Goal: Information Seeking & Learning: Learn about a topic

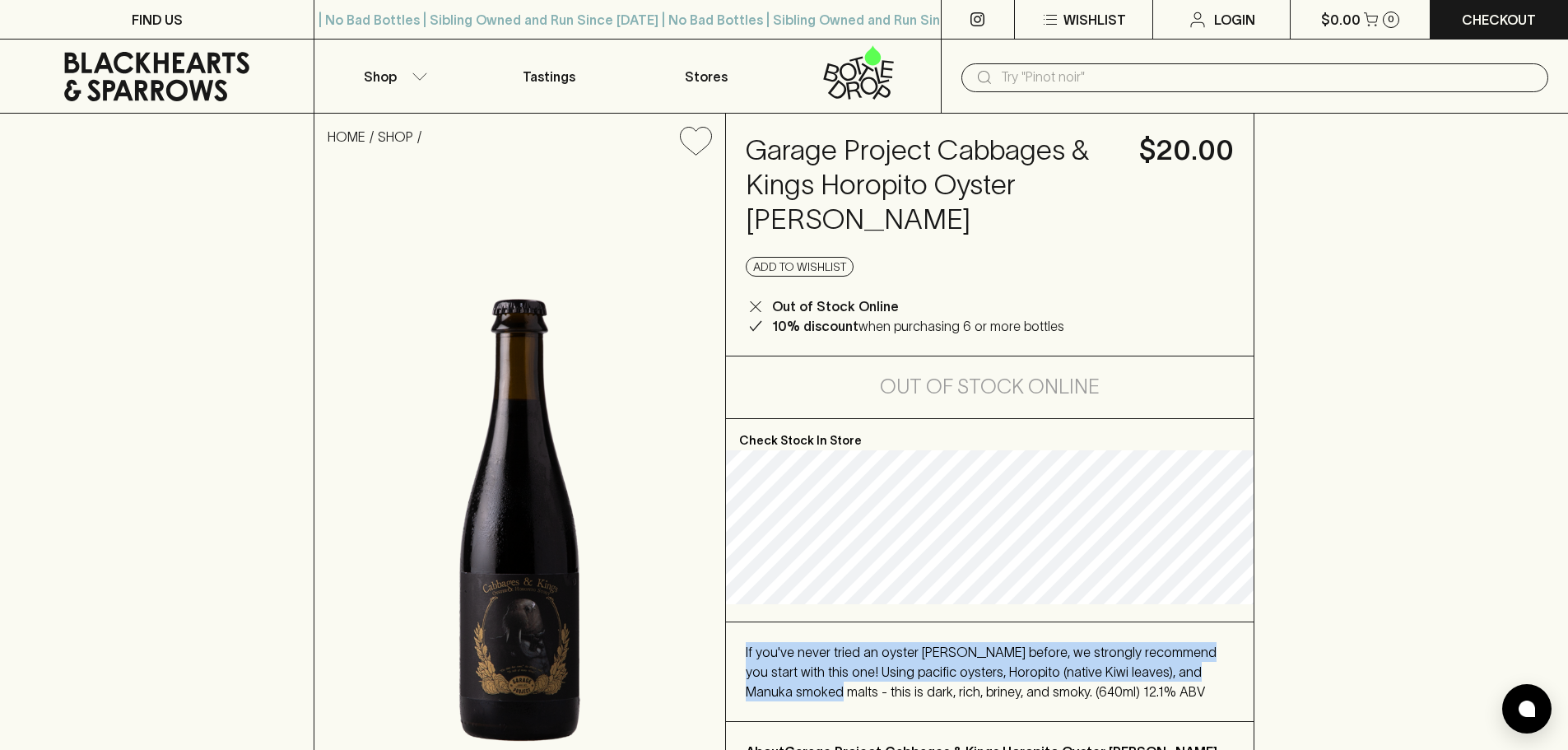
drag, startPoint x: 813, startPoint y: 626, endPoint x: 1221, endPoint y: 637, distance: 408.1
click at [1229, 638] on div "If you've never tried an oyster [PERSON_NAME] before, we strongly recommend you…" at bounding box center [990, 672] width 527 height 99
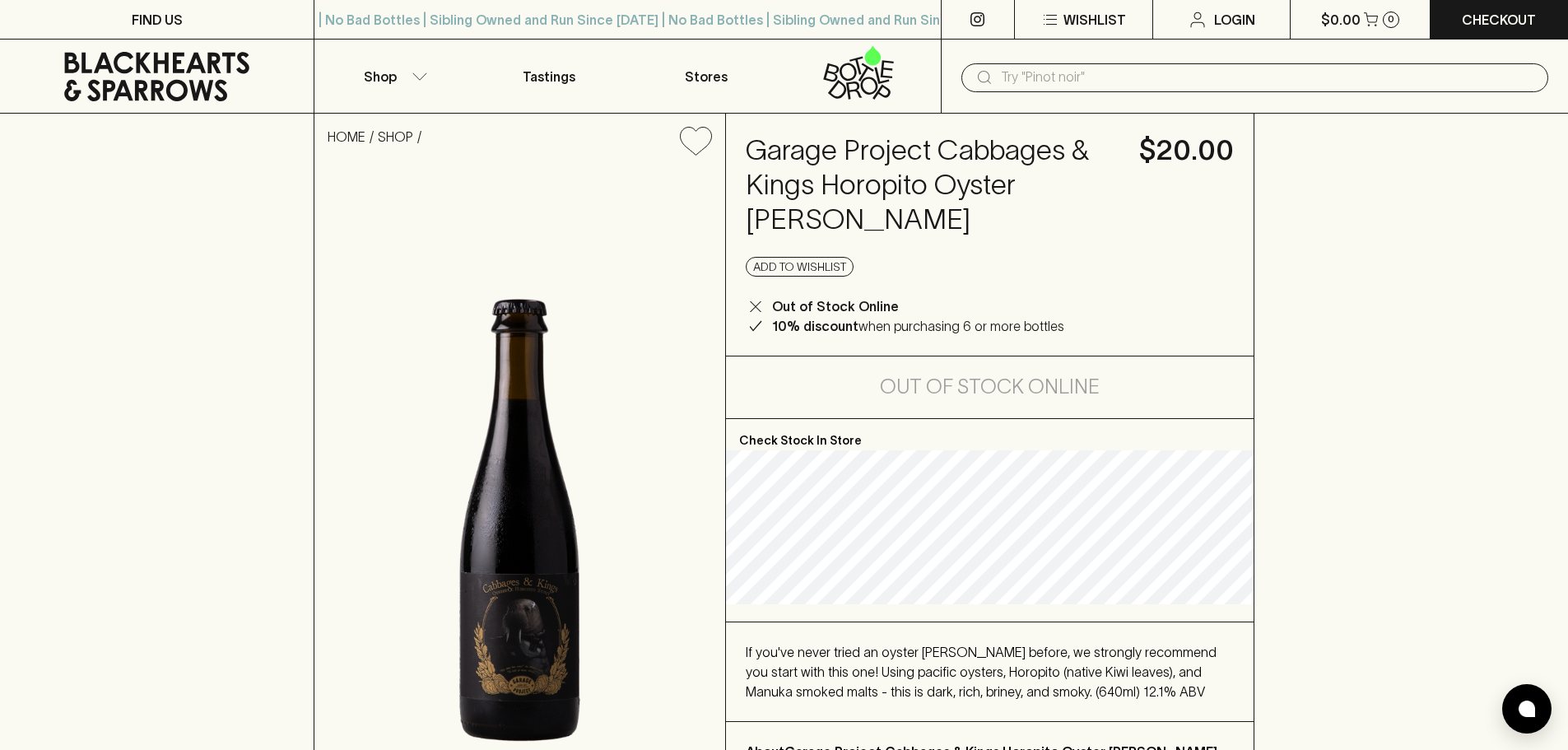
click at [1174, 658] on div "If you've never tried an oyster stout before, we strongly recommend you start w…" at bounding box center [990, 672] width 488 height 59
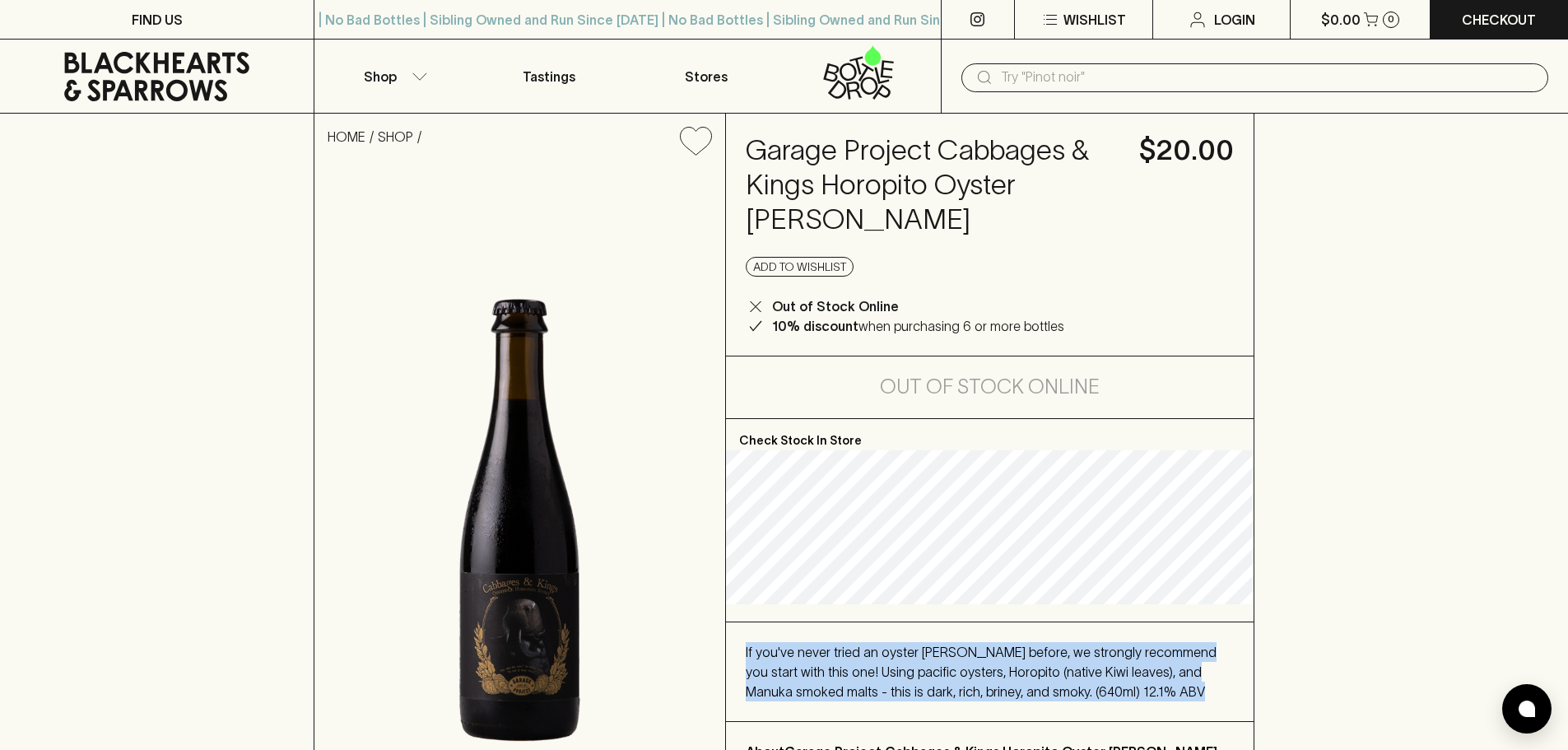
drag, startPoint x: 1173, startPoint y: 658, endPoint x: 749, endPoint y: 616, distance: 426.1
click at [749, 642] on div "If you've never tried an oyster stout before, we strongly recommend you start w…" at bounding box center [990, 672] width 488 height 59
click at [749, 644] on span "If you've never tried an oyster stout before, we strongly recommend you start w…" at bounding box center [981, 671] width 471 height 54
drag, startPoint x: 747, startPoint y: 607, endPoint x: 1101, endPoint y: 662, distance: 358.2
click at [1101, 662] on div "If you've never tried an oyster stout before, we strongly recommend you start w…" at bounding box center [990, 672] width 488 height 59
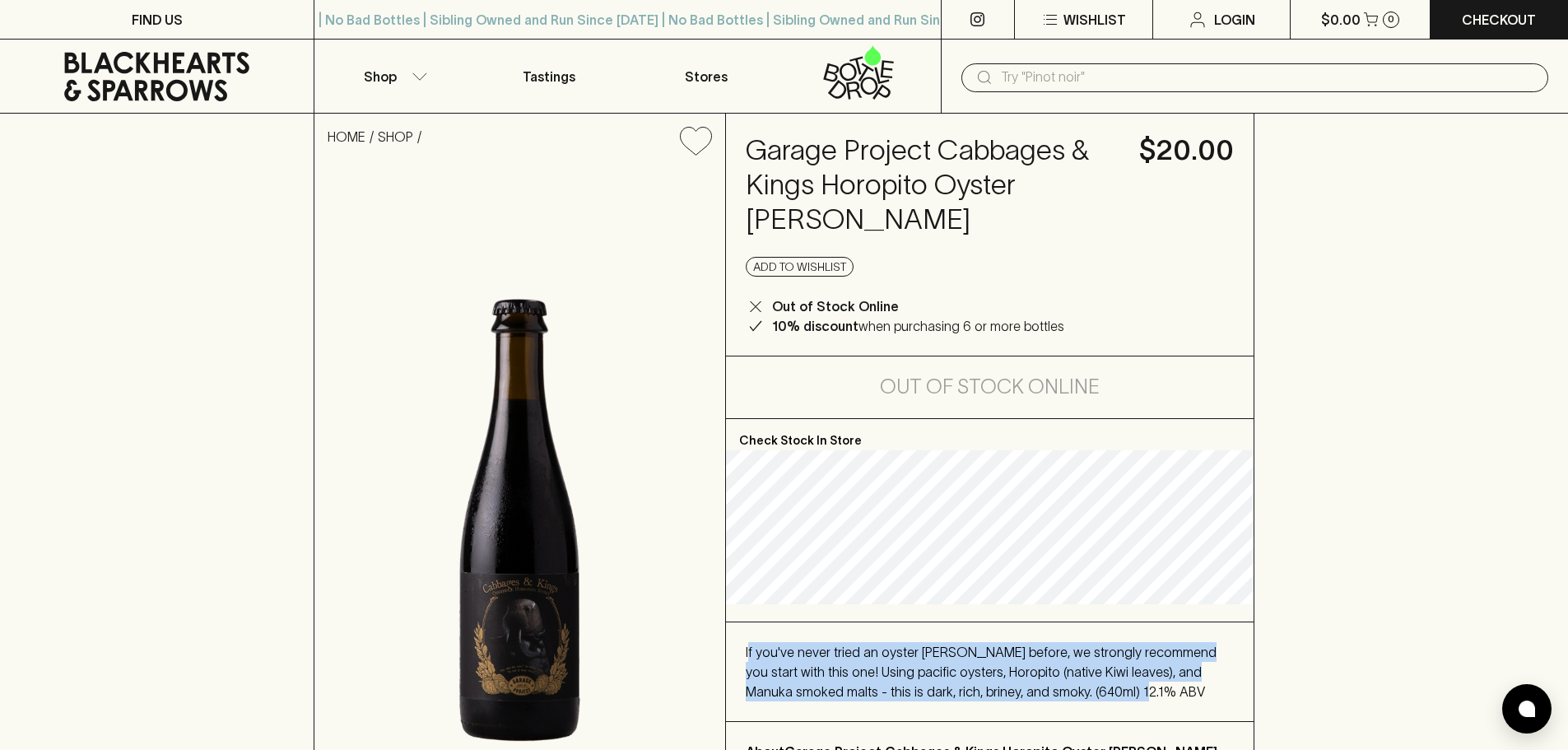
click at [1107, 660] on div "If you've never tried an oyster stout before, we strongly recommend you start w…" at bounding box center [990, 672] width 488 height 59
drag, startPoint x: 1056, startPoint y: 656, endPoint x: 740, endPoint y: 611, distance: 319.2
click at [740, 622] on div "If you've never tried an oyster stout before, we strongly recommend you start w…" at bounding box center [990, 672] width 527 height 99
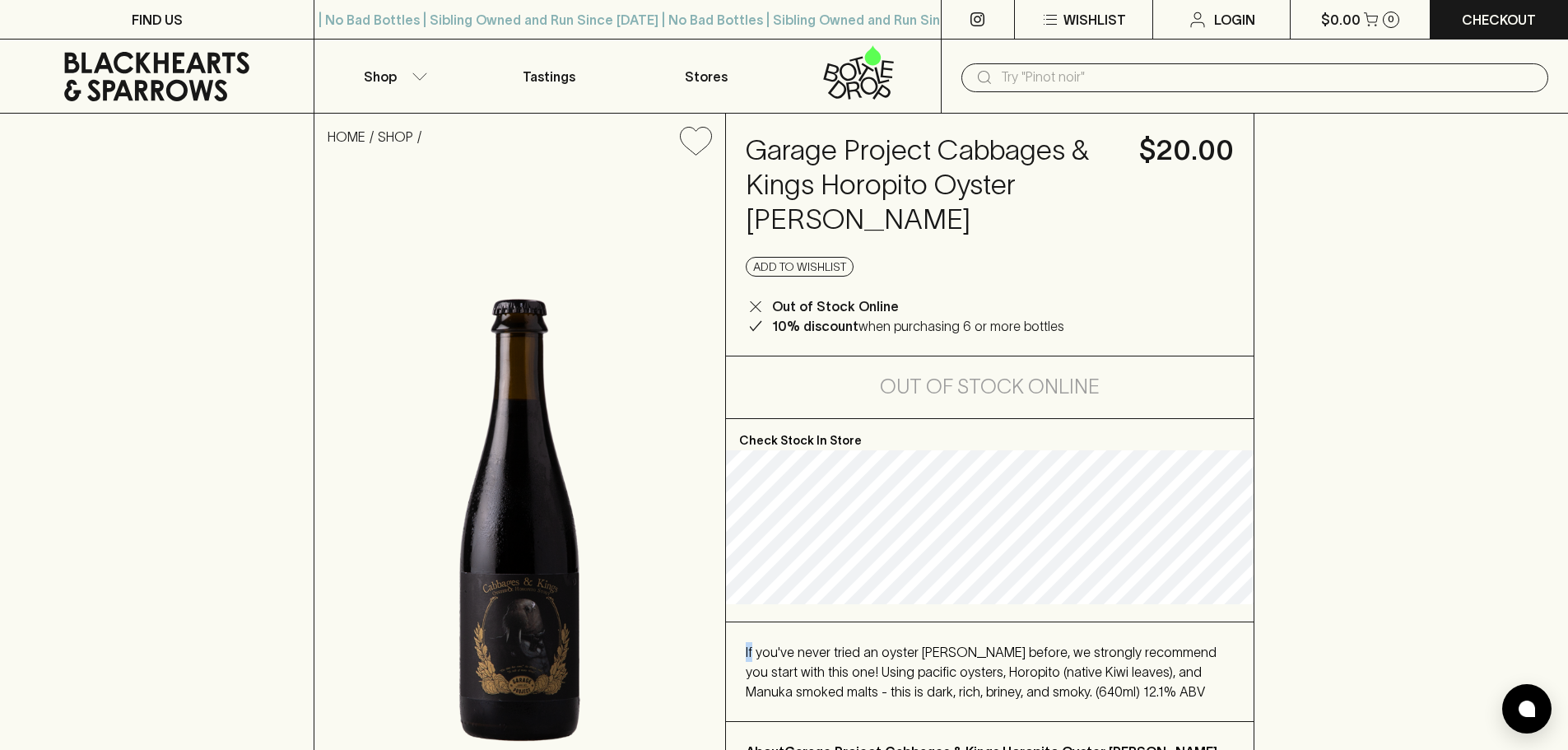
drag, startPoint x: 740, startPoint y: 611, endPoint x: 892, endPoint y: 627, distance: 152.8
click at [766, 622] on div "If you've never tried an oyster stout before, we strongly recommend you start w…" at bounding box center [990, 672] width 527 height 99
click at [1070, 644] on span "If you've never tried an oyster stout before, we strongly recommend you start w…" at bounding box center [981, 671] width 471 height 54
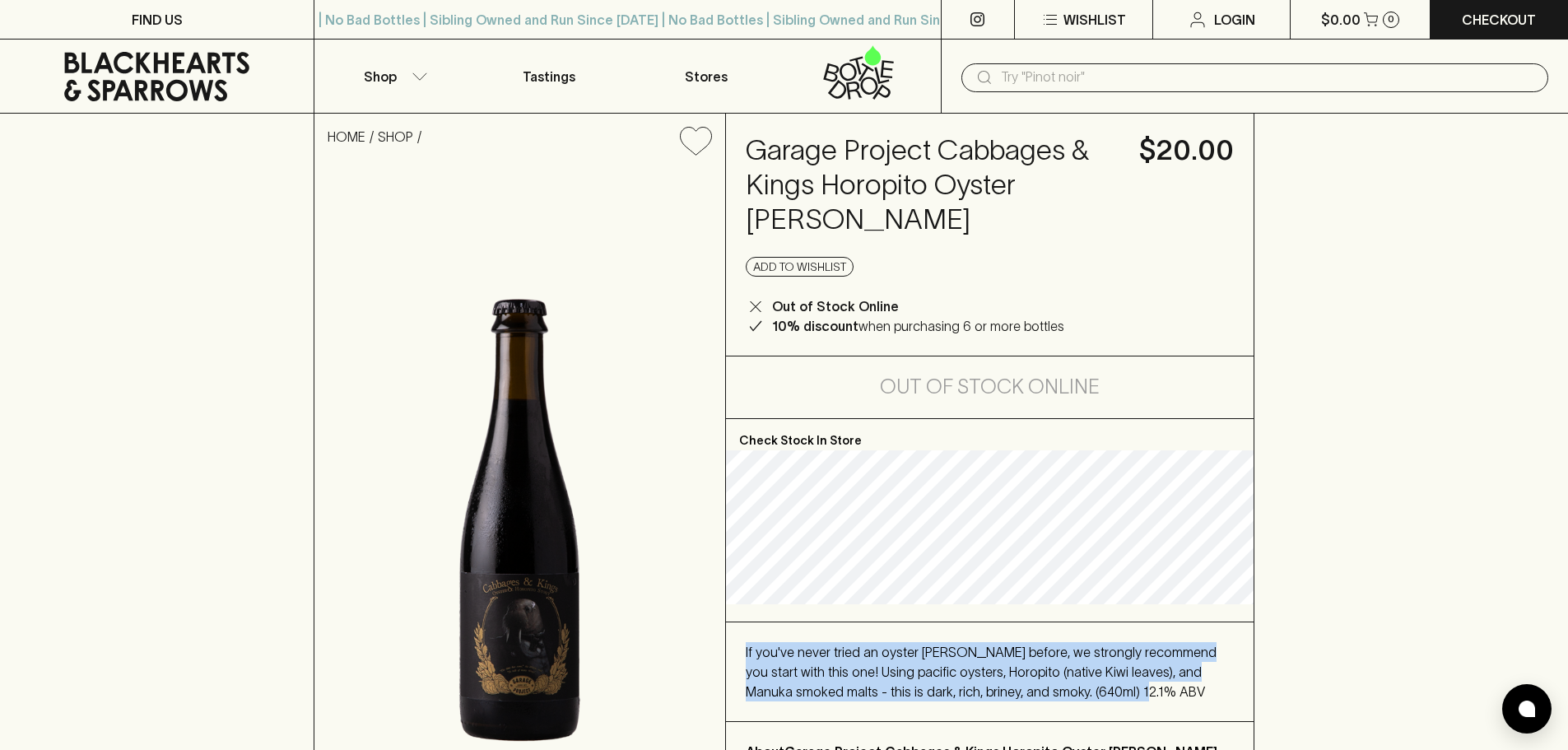
drag, startPoint x: 1094, startPoint y: 668, endPoint x: 729, endPoint y: 607, distance: 370.1
click at [729, 622] on div "If you've never tried an oyster stout before, we strongly recommend you start w…" at bounding box center [990, 672] width 527 height 99
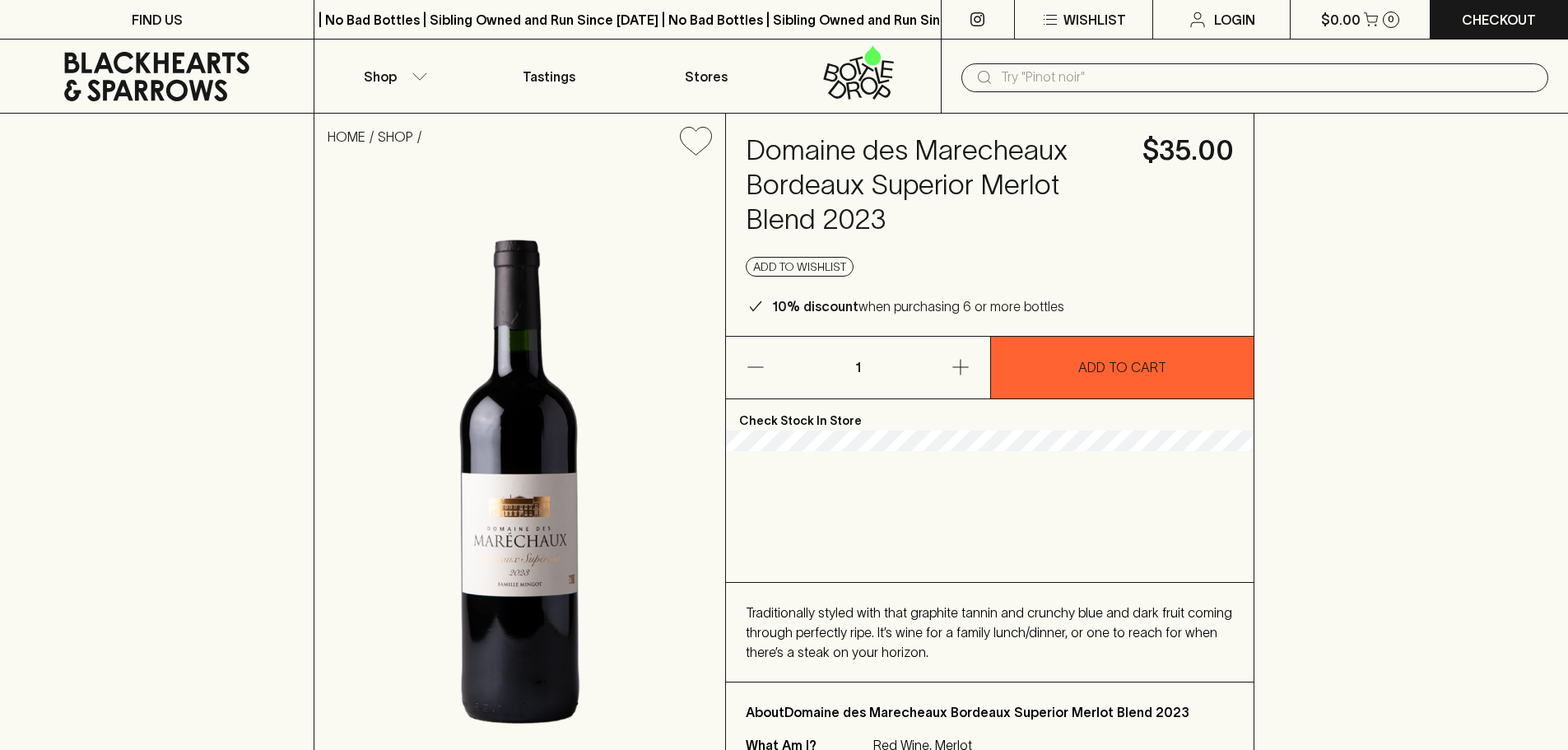
scroll to position [165, 0]
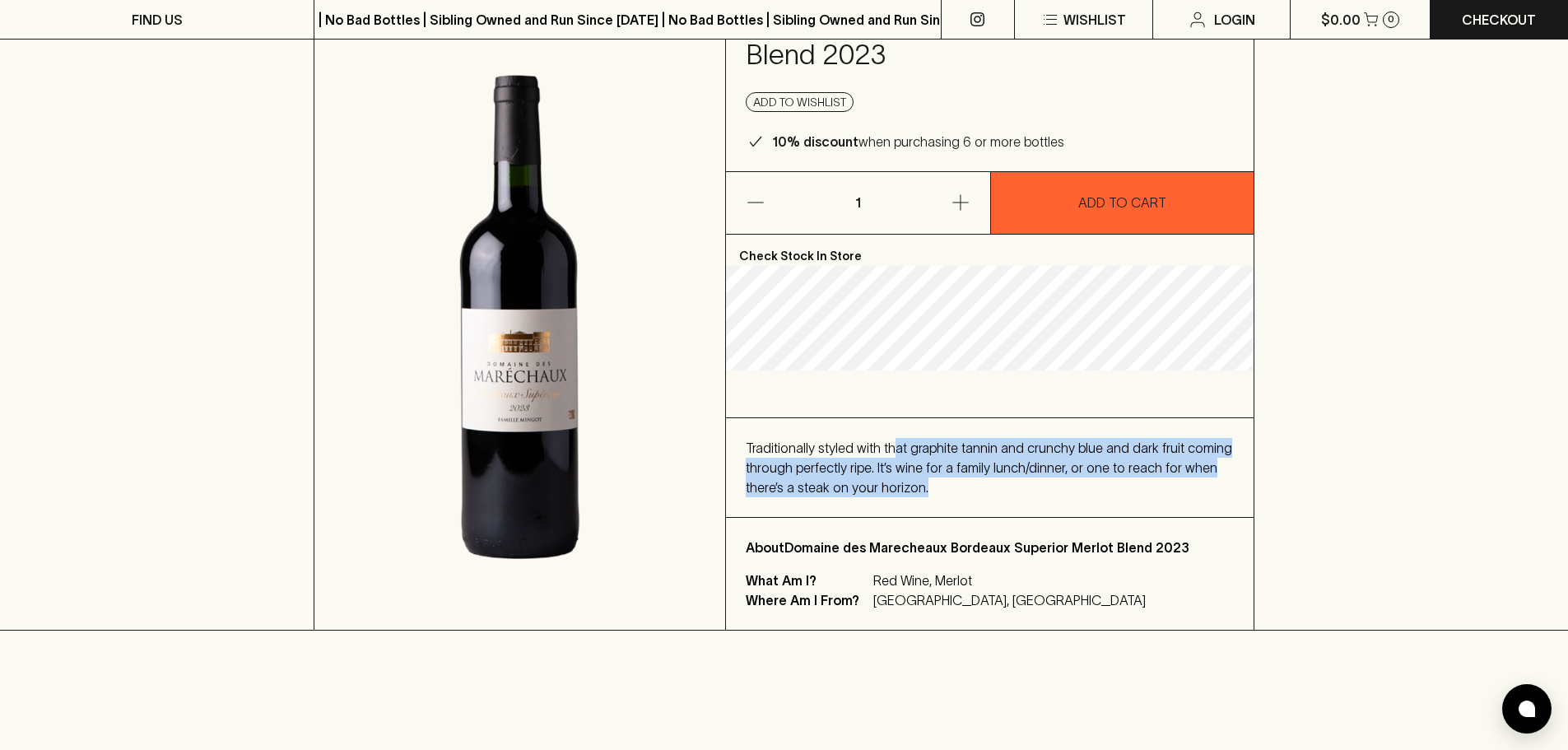
drag, startPoint x: 911, startPoint y: 454, endPoint x: 972, endPoint y: 486, distance: 68.9
click at [972, 486] on div "Traditionally styled with that graphite tannin and crunchy blue and dark fruit …" at bounding box center [990, 467] width 488 height 59
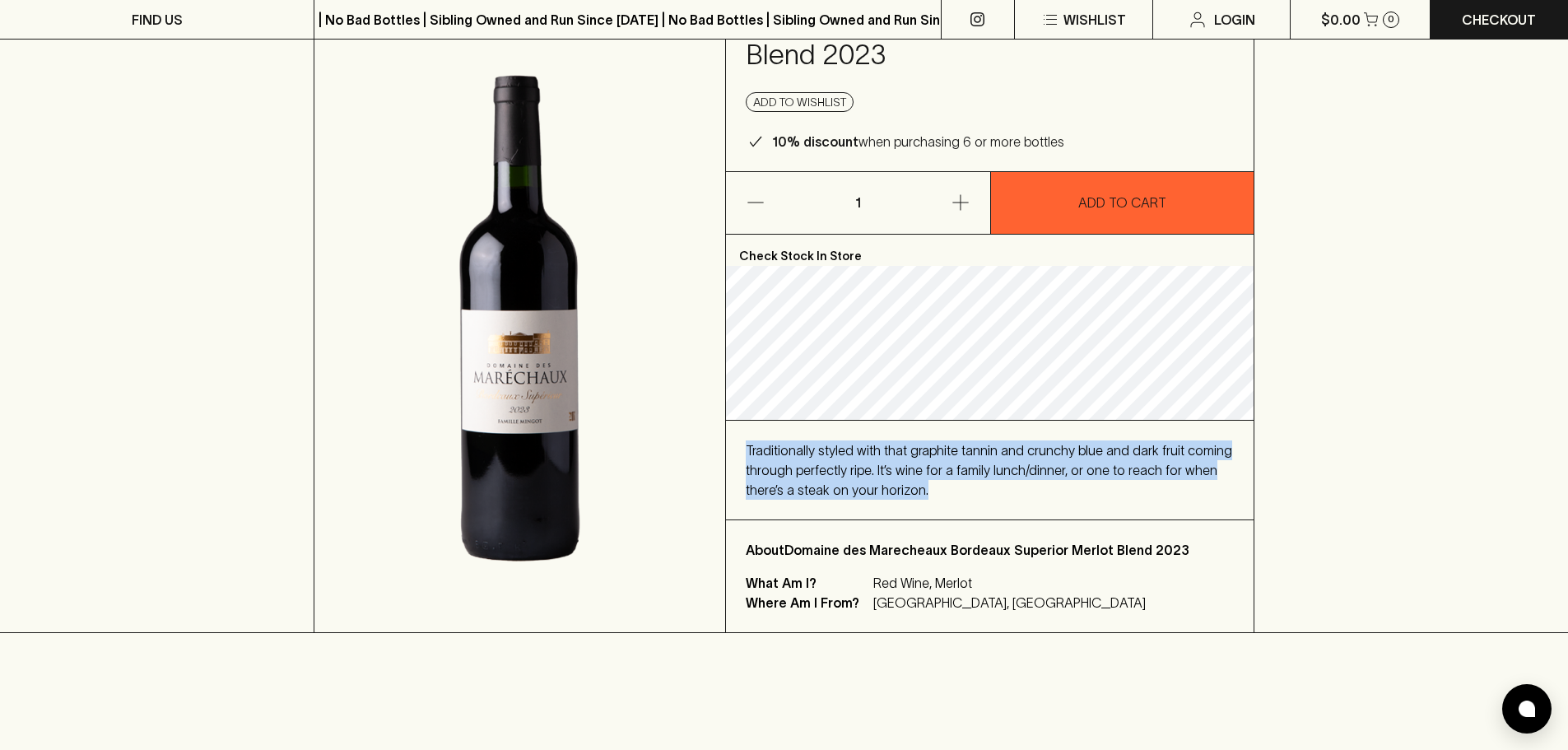
drag, startPoint x: 966, startPoint y: 484, endPoint x: 749, endPoint y: 435, distance: 222.5
click at [749, 435] on div "Traditionally styled with that graphite tannin and crunchy blue and dark fruit …" at bounding box center [990, 470] width 527 height 99
click at [853, 468] on span "Traditionally styled with that graphite tannin and crunchy blue and dark fruit …" at bounding box center [989, 469] width 486 height 54
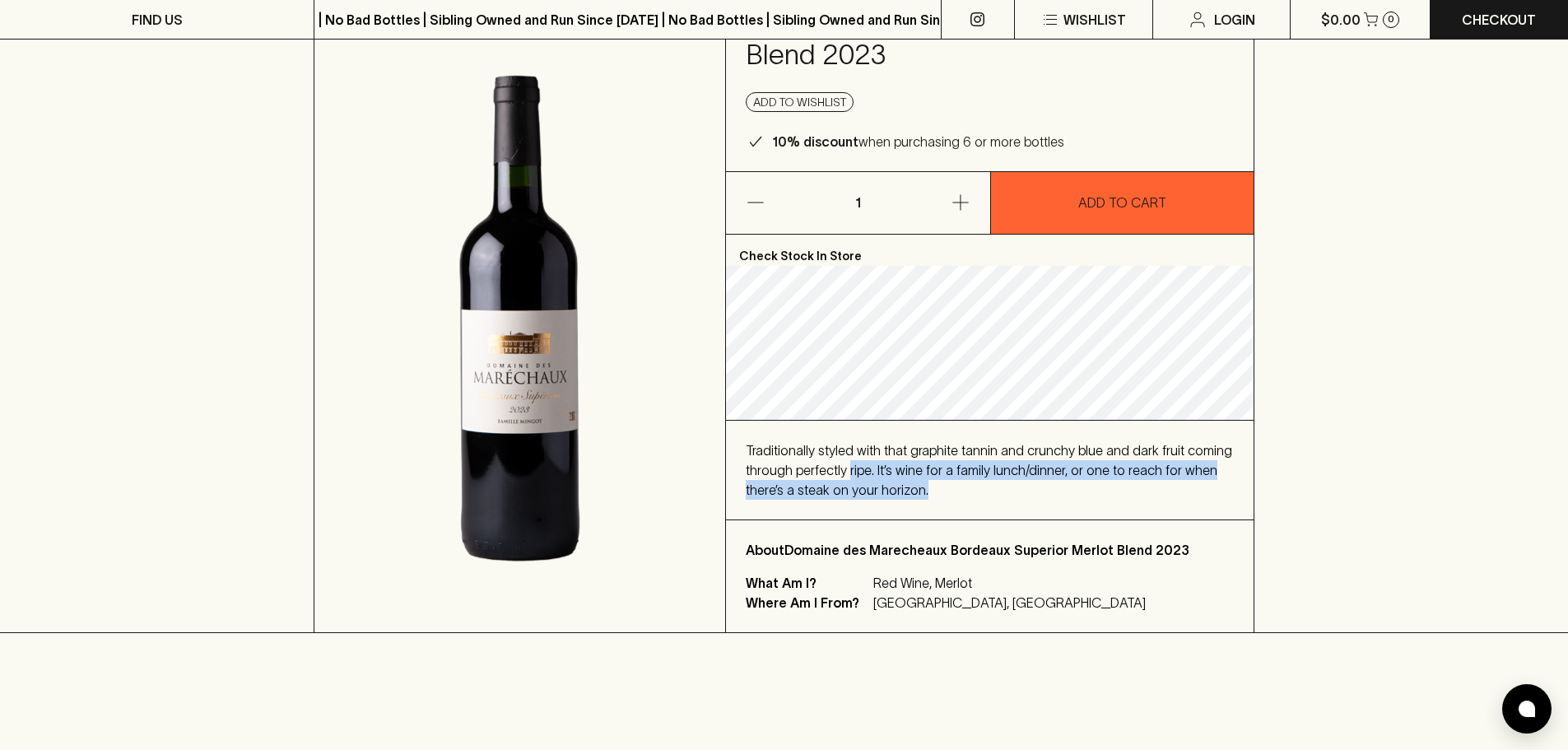
drag, startPoint x: 848, startPoint y: 466, endPoint x: 970, endPoint y: 491, distance: 124.5
click at [970, 491] on div "Traditionally styled with that graphite tannin and crunchy blue and dark fruit …" at bounding box center [990, 470] width 488 height 59
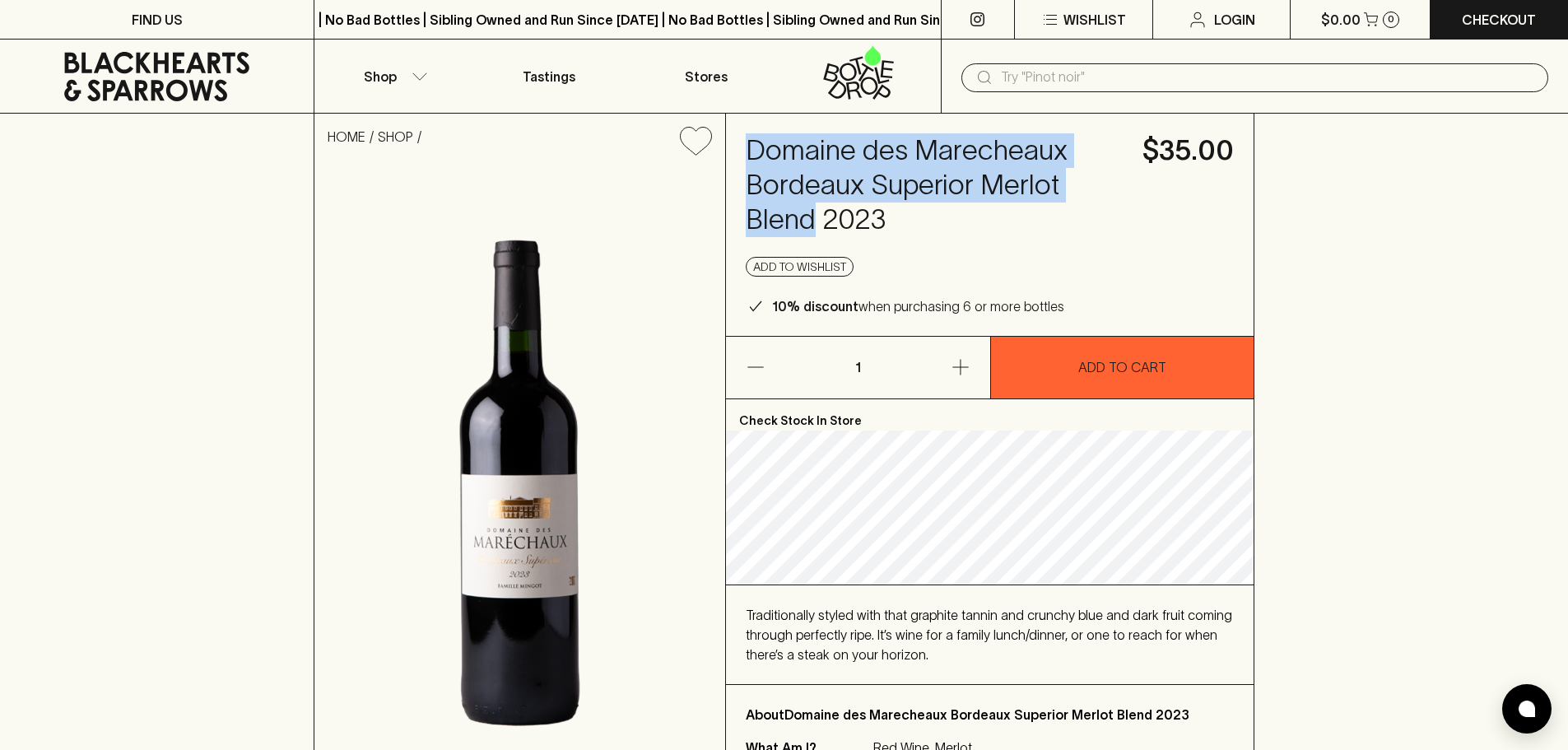
drag, startPoint x: 774, startPoint y: 157, endPoint x: 818, endPoint y: 215, distance: 72.8
click at [818, 215] on h4 "Domaine des Marecheaux Bordeaux Superior Merlot Blend 2023" at bounding box center [934, 185] width 377 height 104
drag, startPoint x: 818, startPoint y: 215, endPoint x: 727, endPoint y: 137, distance: 119.9
click at [727, 137] on div "Domaine des Marecheaux Bordeaux Superior Merlot Blend 2023 $35.00 Add to wishli…" at bounding box center [990, 225] width 527 height 223
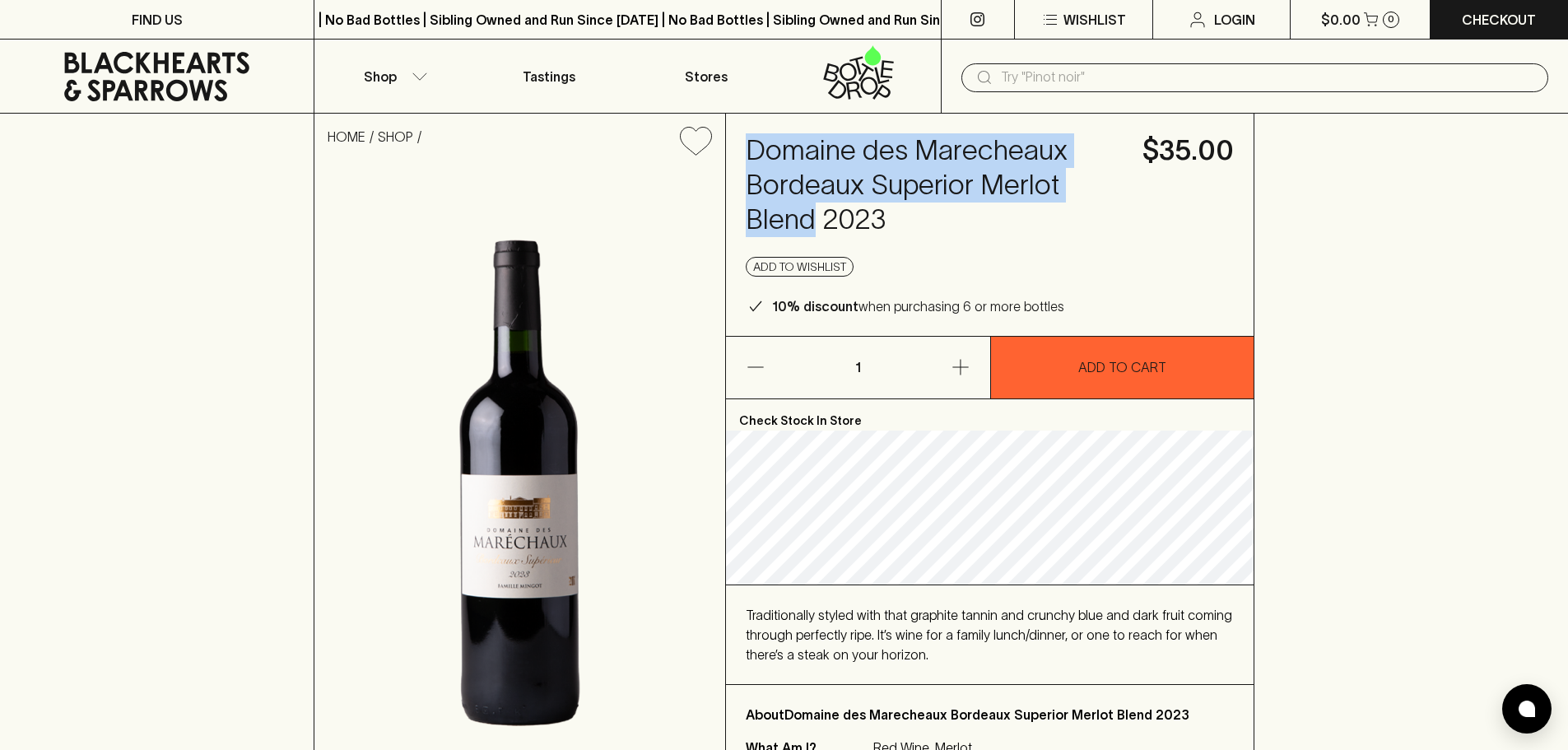
copy h4 "Domaine des Marecheaux Bordeaux Superior Merlot Blend"
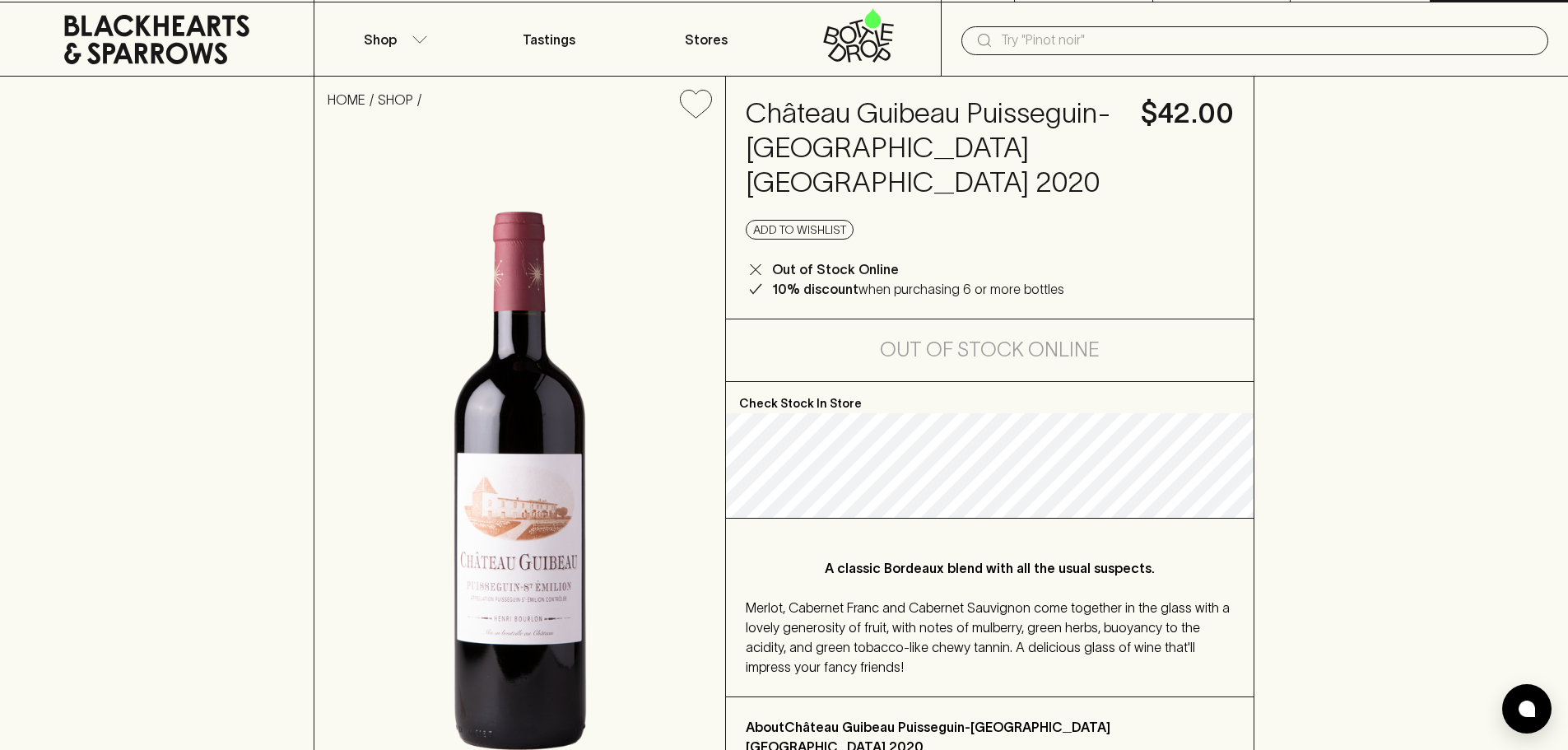
scroll to position [165, 0]
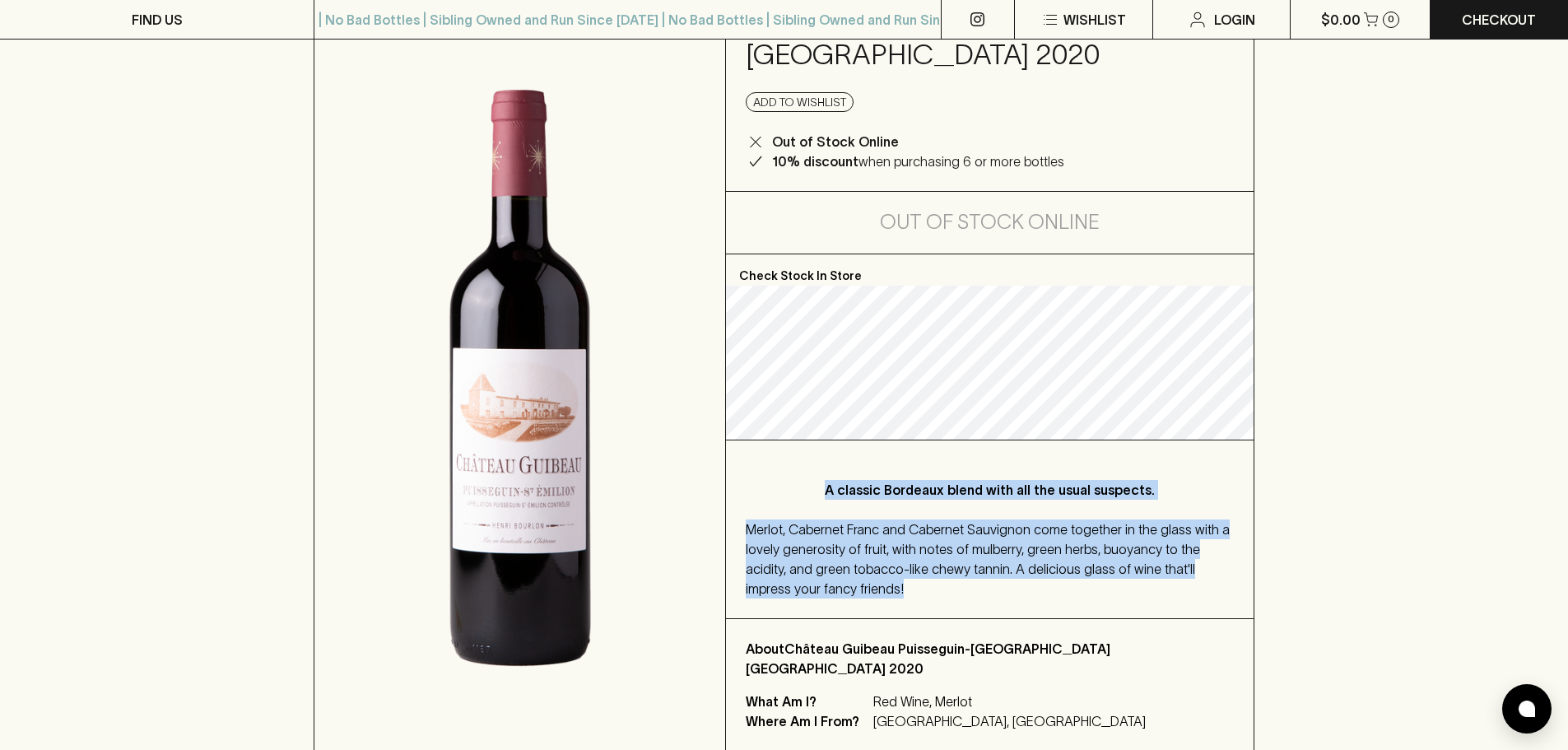
drag, startPoint x: 795, startPoint y: 454, endPoint x: 938, endPoint y: 546, distance: 170.0
click at [938, 546] on div "A classic Bordeaux blend with all the usual suspects. Merlot, Cabernet Franc an…" at bounding box center [990, 529] width 527 height 178
click at [938, 546] on div "Merlot, Cabernet Franc and Cabernet Sauvignon come together in the glass with a…" at bounding box center [990, 559] width 488 height 79
drag, startPoint x: 938, startPoint y: 546, endPoint x: 773, endPoint y: 492, distance: 173.6
click at [773, 520] on div "Merlot, Cabernet Franc and Cabernet Sauvignon come together in the glass with a…" at bounding box center [990, 559] width 488 height 79
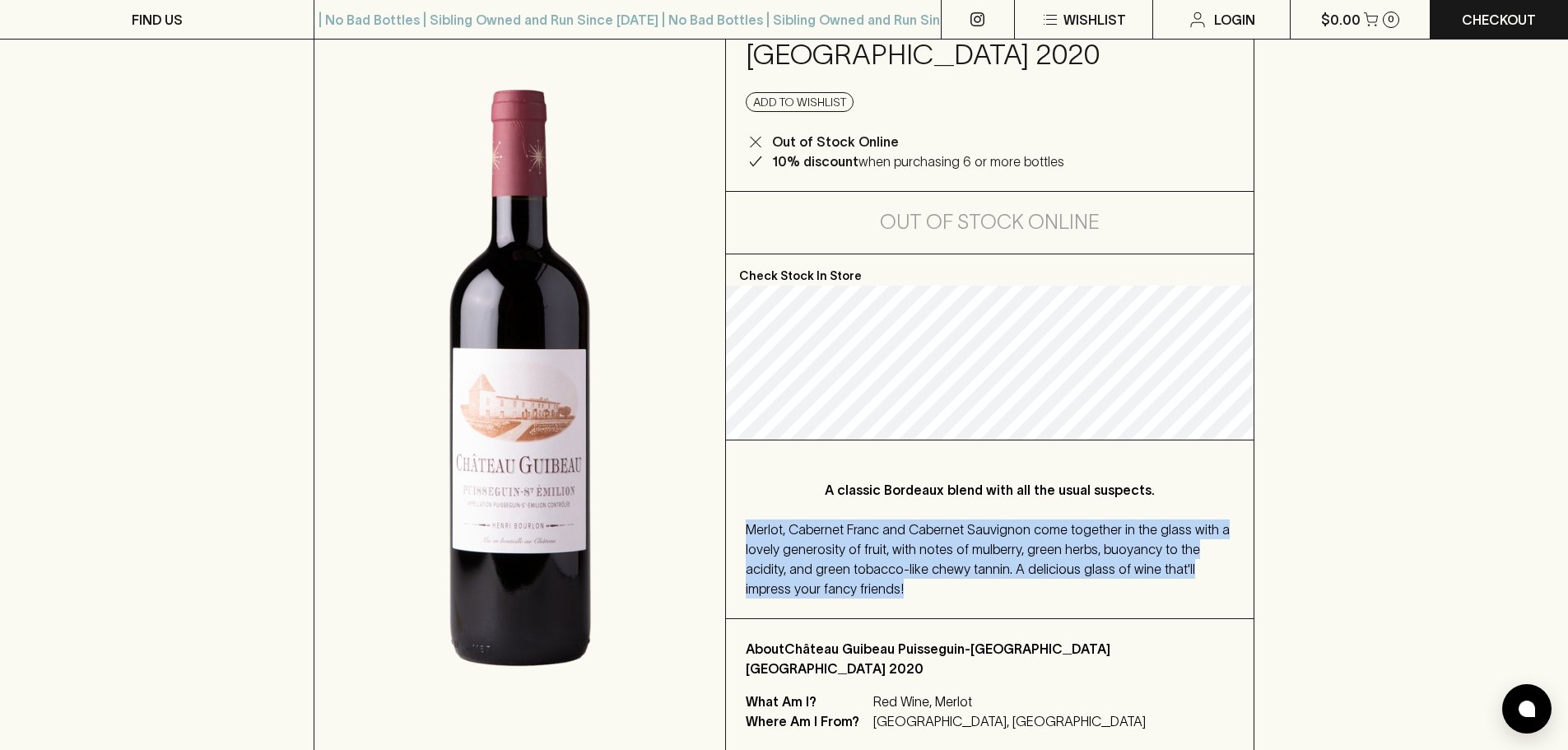
click at [773, 522] on span "Merlot, Cabernet Franc and Cabernet Sauvignon come together in the glass with a…" at bounding box center [988, 559] width 484 height 74
drag, startPoint x: 772, startPoint y: 492, endPoint x: 883, endPoint y: 557, distance: 128.6
click at [883, 557] on div "Merlot, Cabernet Franc and Cabernet Sauvignon come together in the glass with a…" at bounding box center [990, 559] width 488 height 79
drag, startPoint x: 824, startPoint y: 536, endPoint x: 761, endPoint y: 487, distance: 79.8
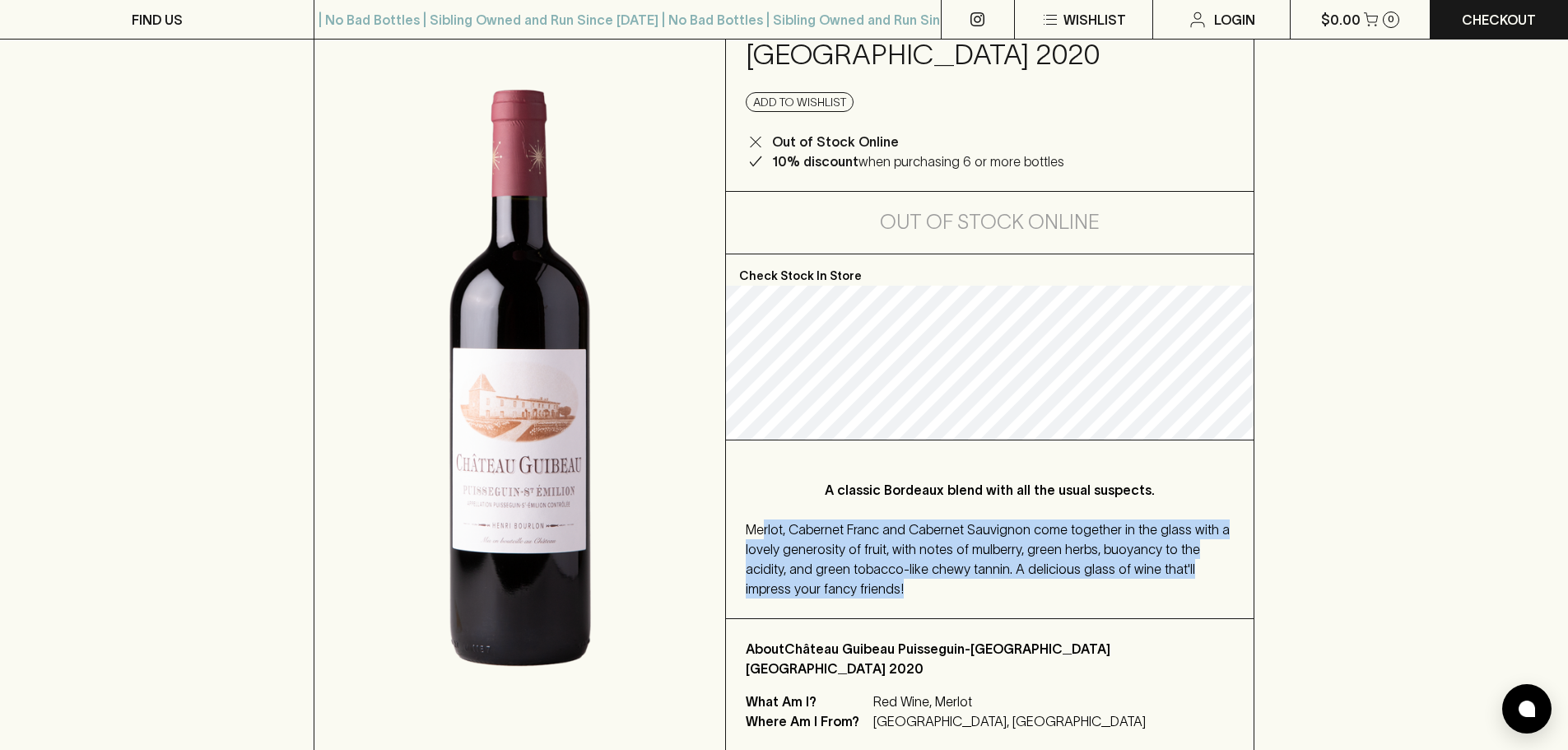
click at [761, 520] on div "Merlot, Cabernet Franc and Cabernet Sauvignon come together in the glass with a…" at bounding box center [990, 559] width 488 height 79
click at [761, 522] on span "Merlot, Cabernet Franc and Cabernet Sauvignon come together in the glass with a…" at bounding box center [988, 559] width 484 height 74
drag, startPoint x: 762, startPoint y: 487, endPoint x: 881, endPoint y: 545, distance: 132.4
click at [881, 545] on div "Merlot, Cabernet Franc and Cabernet Sauvignon come together in the glass with a…" at bounding box center [990, 559] width 488 height 79
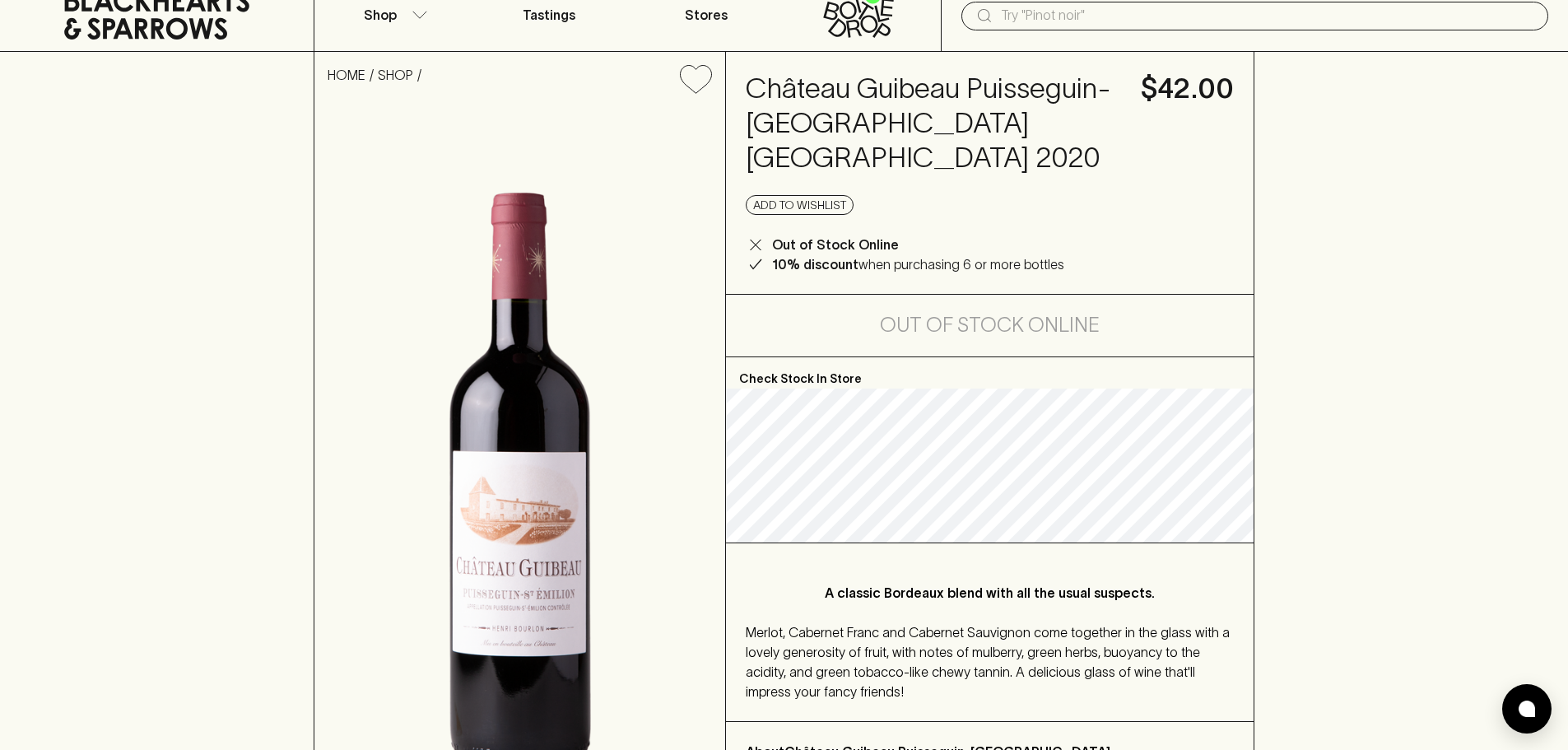
scroll to position [0, 0]
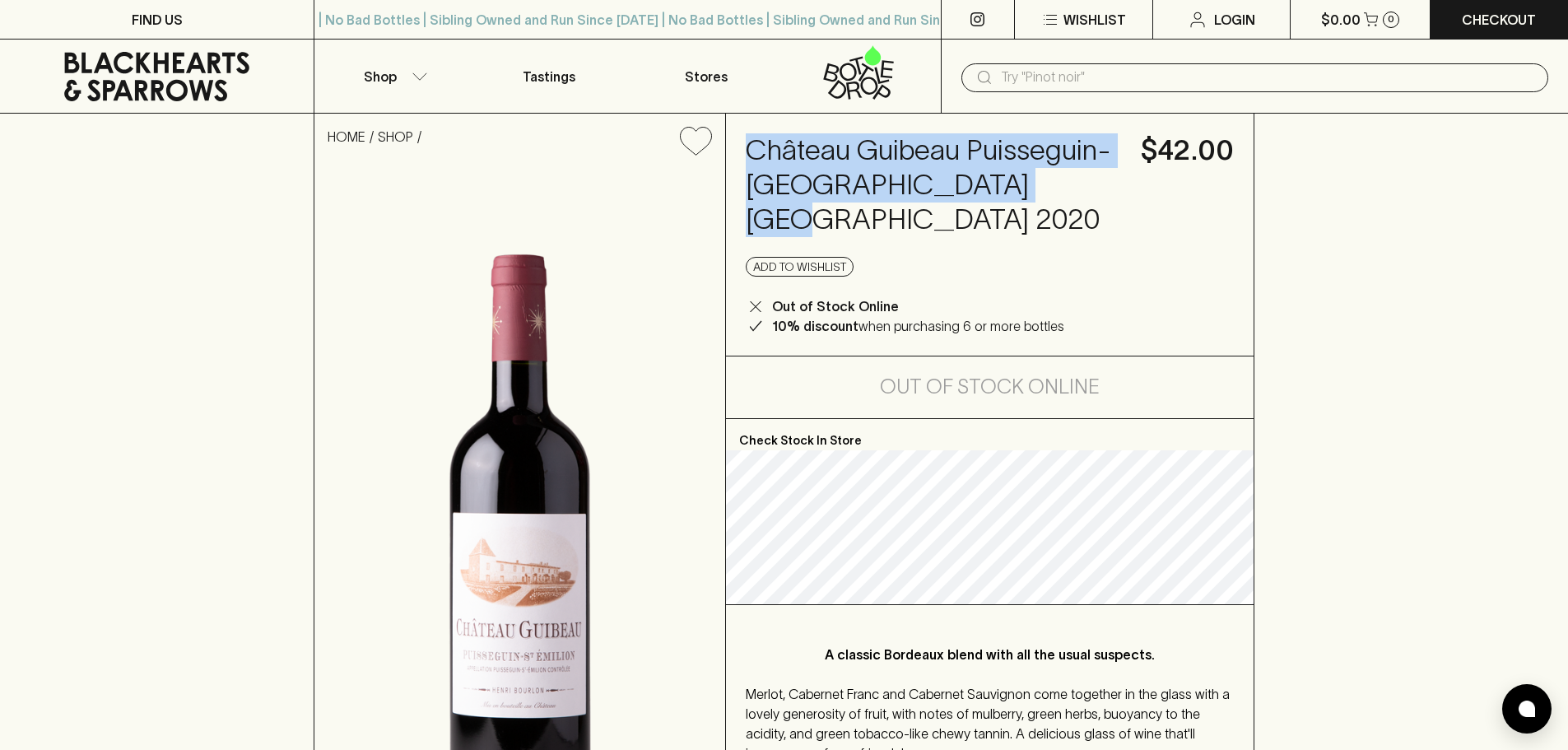
drag, startPoint x: 747, startPoint y: 149, endPoint x: 1025, endPoint y: 186, distance: 280.5
click at [1025, 186] on h4 "Château Guibeau Puisseguin-Saint-Émilion Bordeaux 2020" at bounding box center [933, 185] width 375 height 104
copy h4 "Château Guibeau Puisseguin-Saint-Émilion Bordeaux"
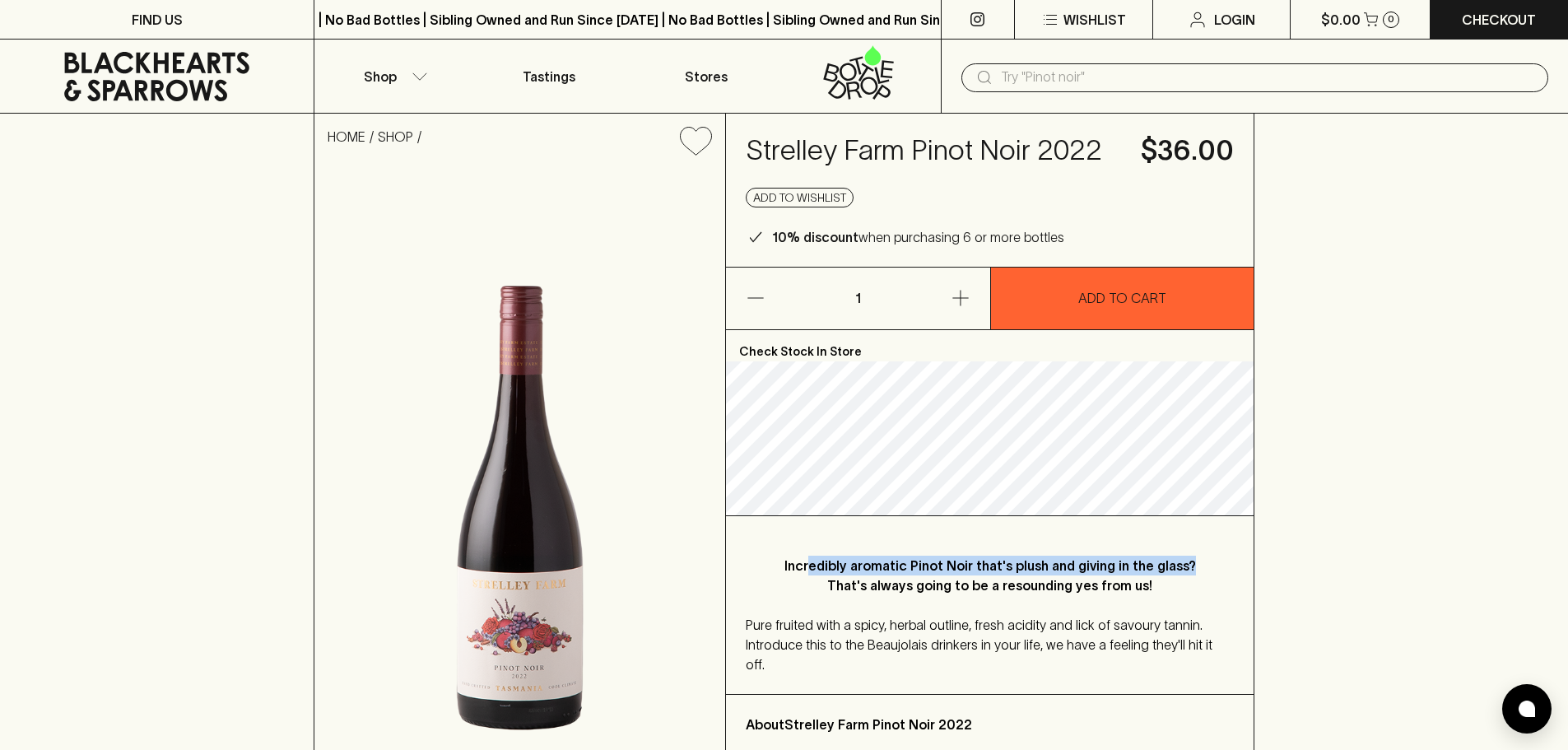
drag, startPoint x: 813, startPoint y: 517, endPoint x: 1189, endPoint y: 575, distance: 380.4
click at [1189, 575] on p "Incredibly aromatic Pinot Noir that's plush and giving in the glass? That's alw…" at bounding box center [990, 576] width 422 height 40
click at [1055, 575] on p "Incredibly aromatic Pinot Noir that's plush and giving in the glass? That's alw…" at bounding box center [990, 576] width 422 height 40
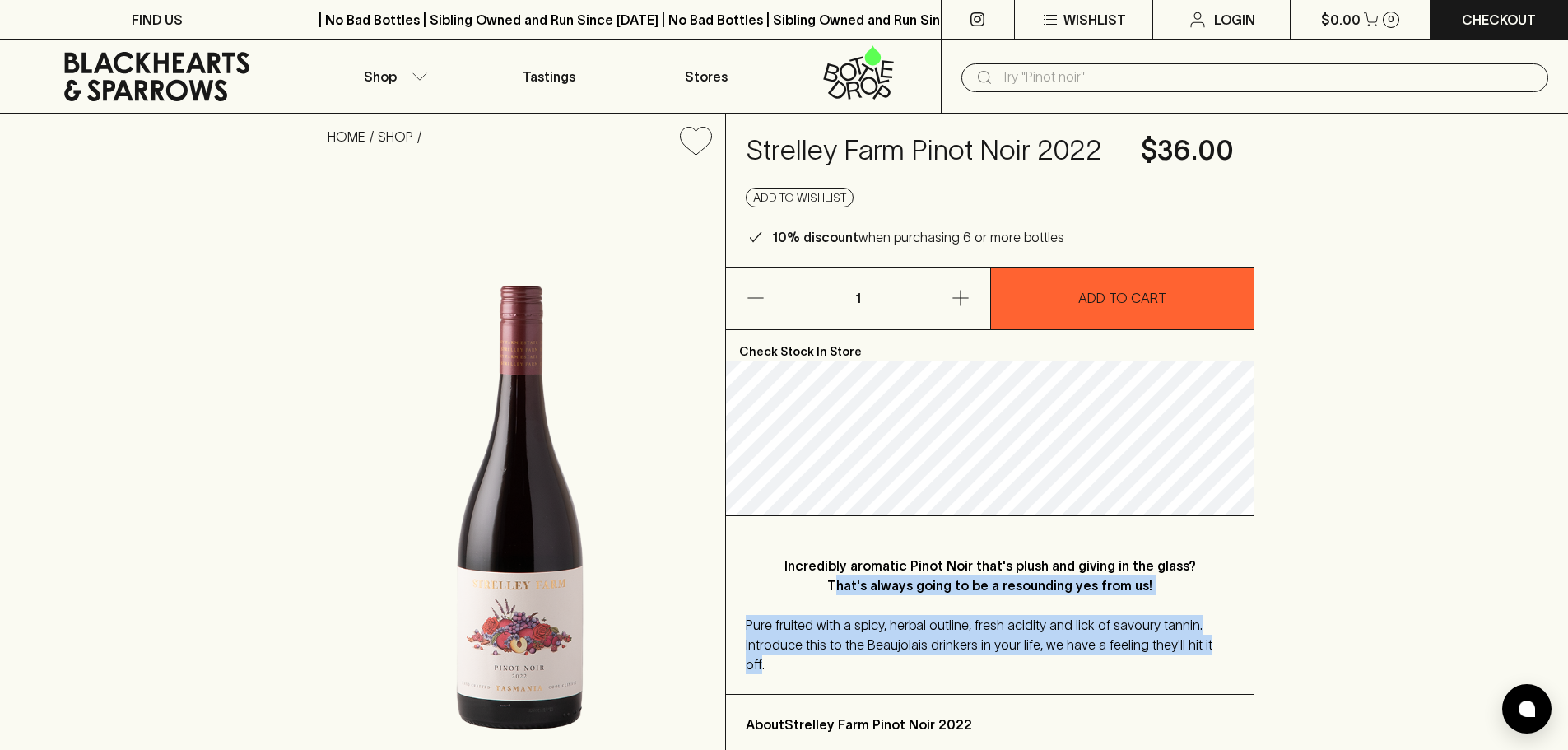
drag, startPoint x: 903, startPoint y: 581, endPoint x: 1212, endPoint y: 643, distance: 315.2
click at [1212, 643] on div "Incredibly aromatic Pinot Noir that's plush and giving in the glass? That's alw…" at bounding box center [990, 604] width 527 height 178
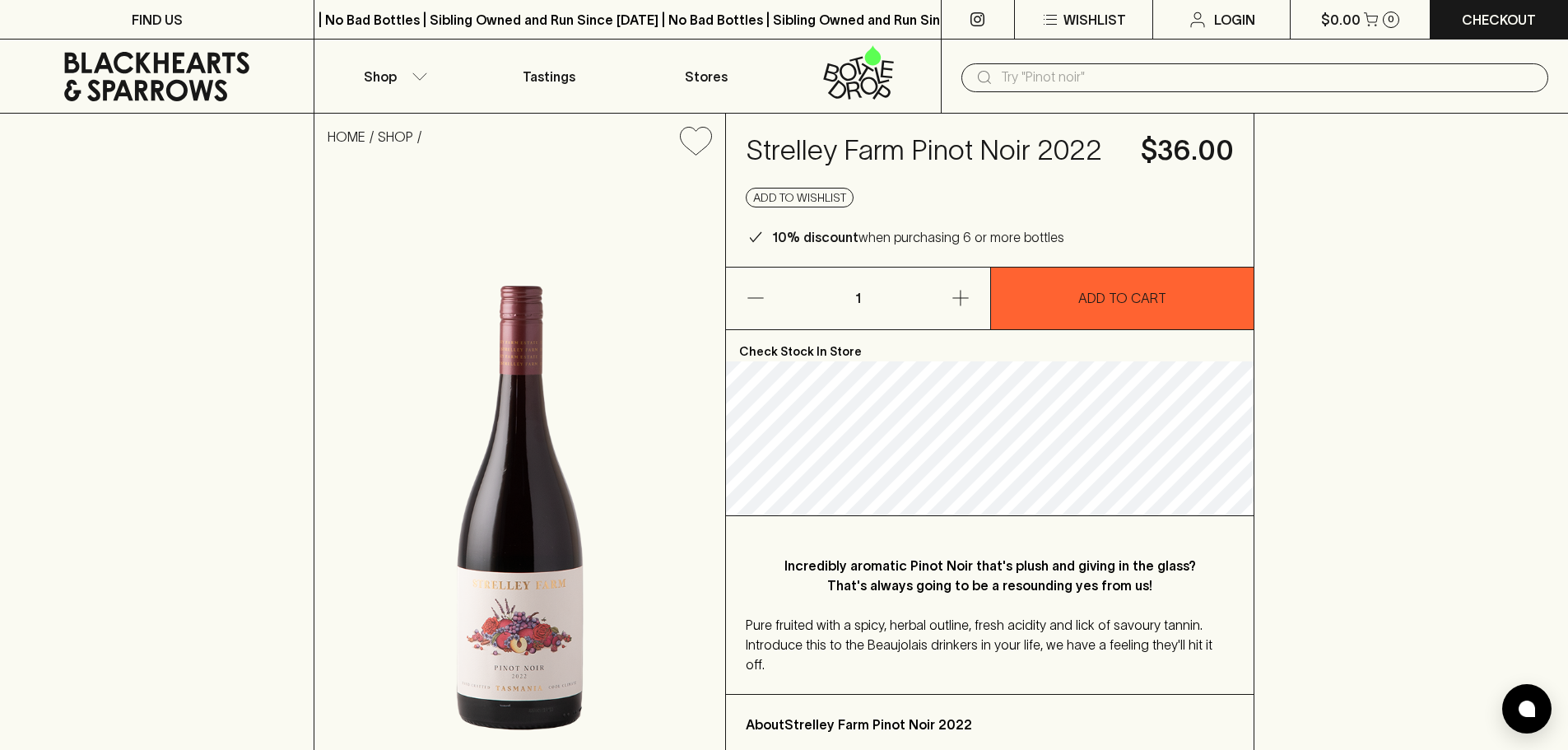
click at [1214, 643] on div "Pure fruited with a spicy, herbal outline, fresh acidity and lick of savoury ta…" at bounding box center [990, 644] width 488 height 59
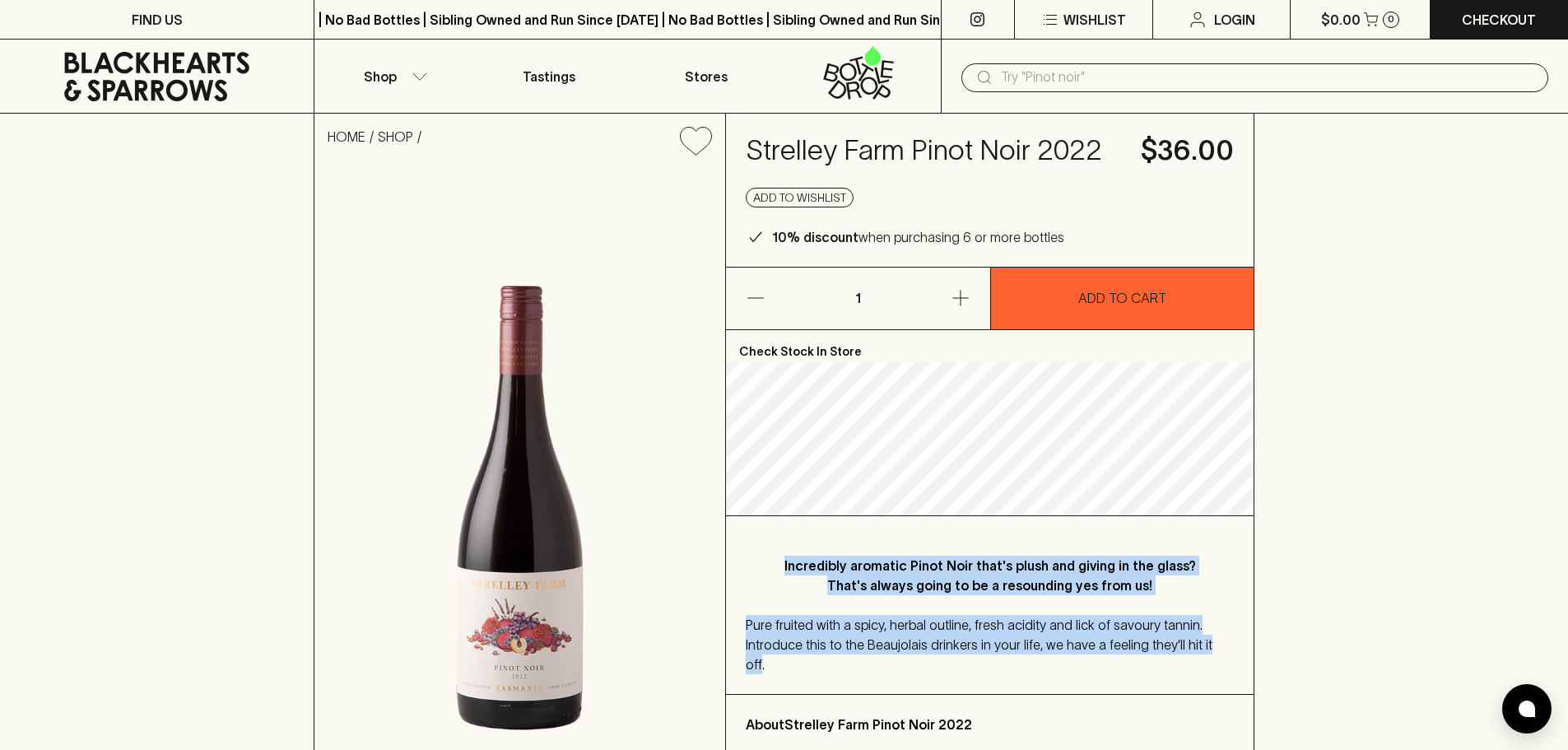
drag, startPoint x: 1029, startPoint y: 611, endPoint x: 769, endPoint y: 559, distance: 265.1
click at [769, 559] on div "Incredibly aromatic Pinot Noir that's plush and giving in the glass? That's alw…" at bounding box center [990, 604] width 527 height 178
click at [768, 559] on div "Incredibly aromatic Pinot Noir that's plush and giving in the glass? That's alw…" at bounding box center [990, 604] width 527 height 178
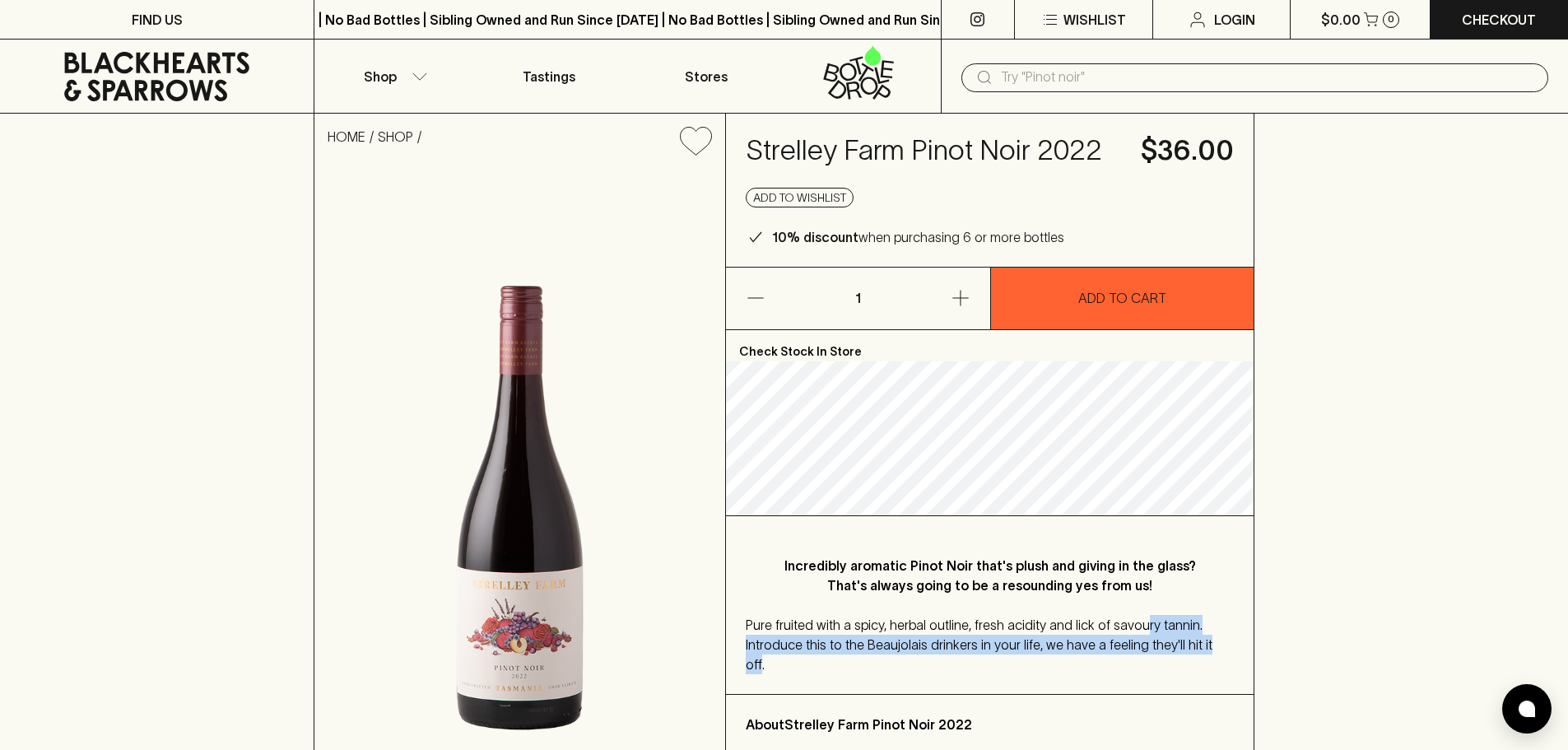
drag, startPoint x: 889, startPoint y: 582, endPoint x: 1132, endPoint y: 629, distance: 247.5
click at [1132, 629] on div "Incredibly aromatic Pinot Noir that's plush and giving in the glass? That's alw…" at bounding box center [990, 604] width 527 height 178
click at [1132, 629] on span "Pure fruited with a spicy, herbal outline, fresh acidity and lick of savoury ta…" at bounding box center [979, 644] width 466 height 54
